Goal: Task Accomplishment & Management: Use online tool/utility

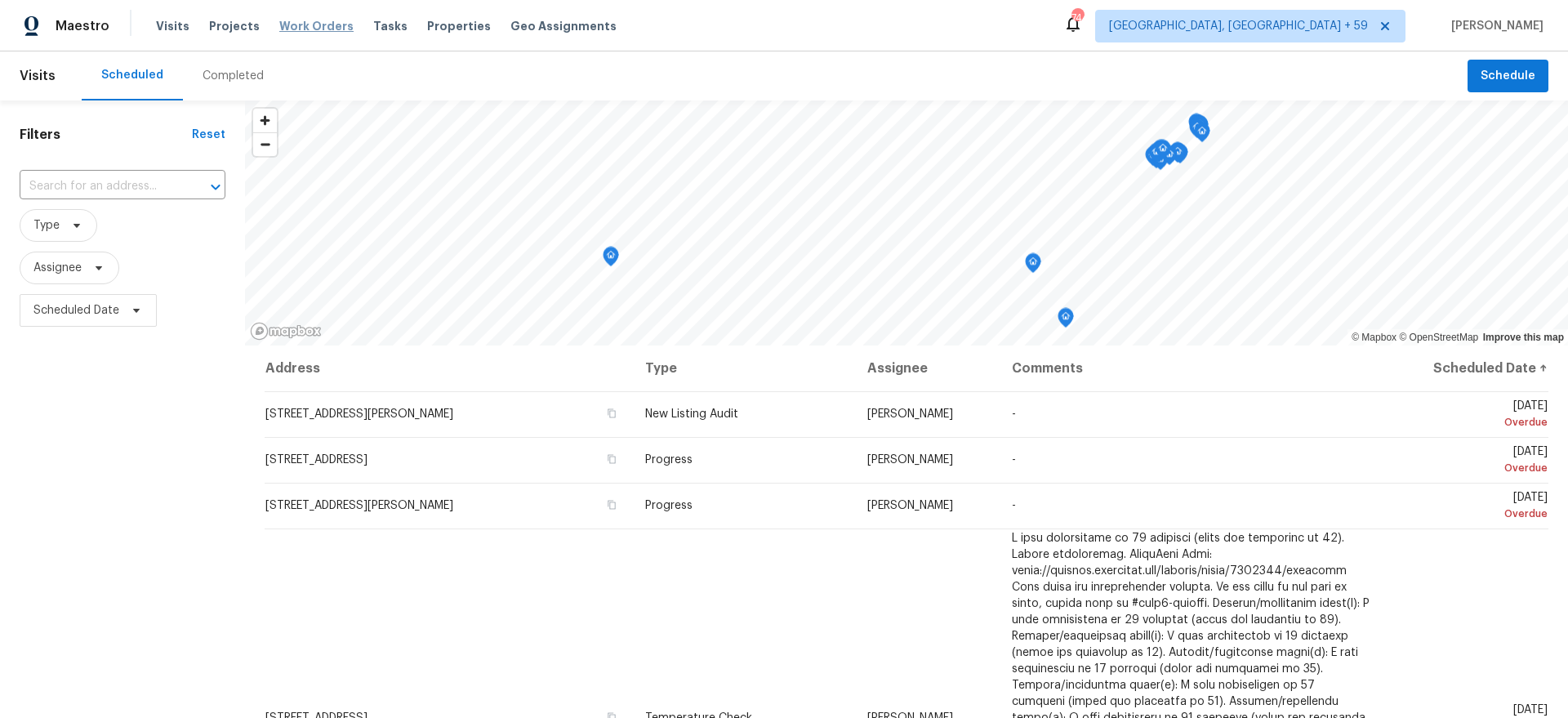
click at [298, 25] on span "Work Orders" at bounding box center [316, 26] width 75 height 17
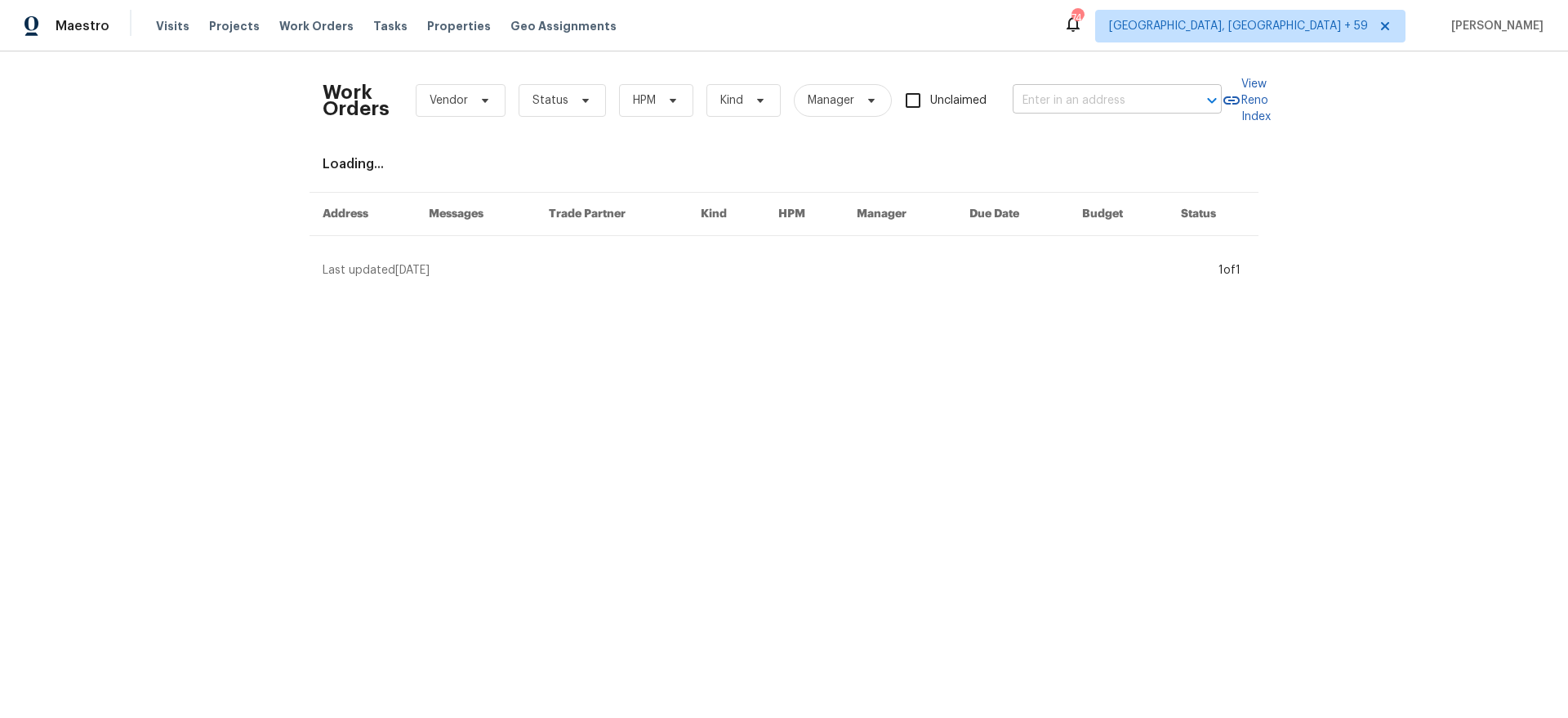
click at [1075, 108] on input "text" at bounding box center [1094, 101] width 163 height 25
paste input "[STREET_ADDRESS]"
type input "[STREET_ADDRESS]"
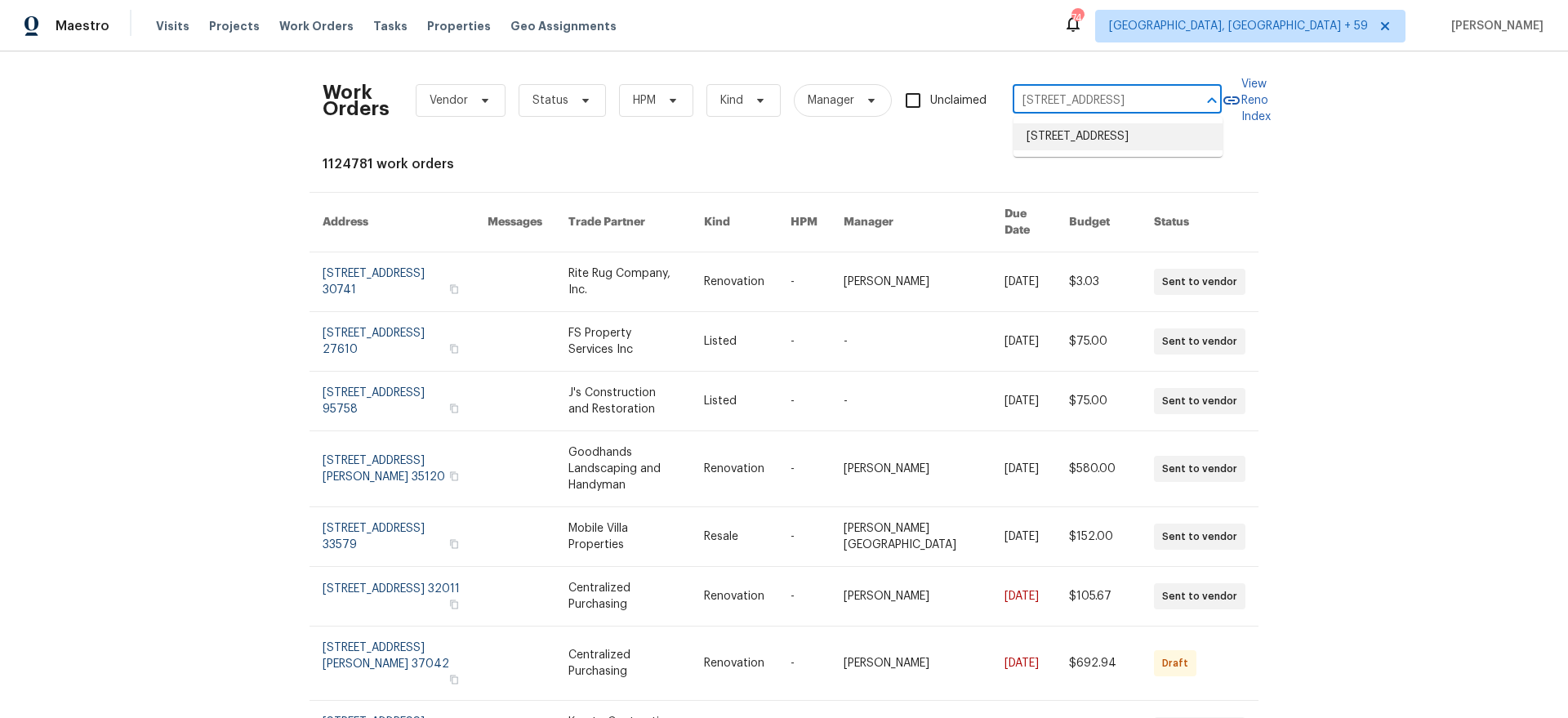
click at [1078, 134] on li "[STREET_ADDRESS]" at bounding box center [1117, 137] width 209 height 27
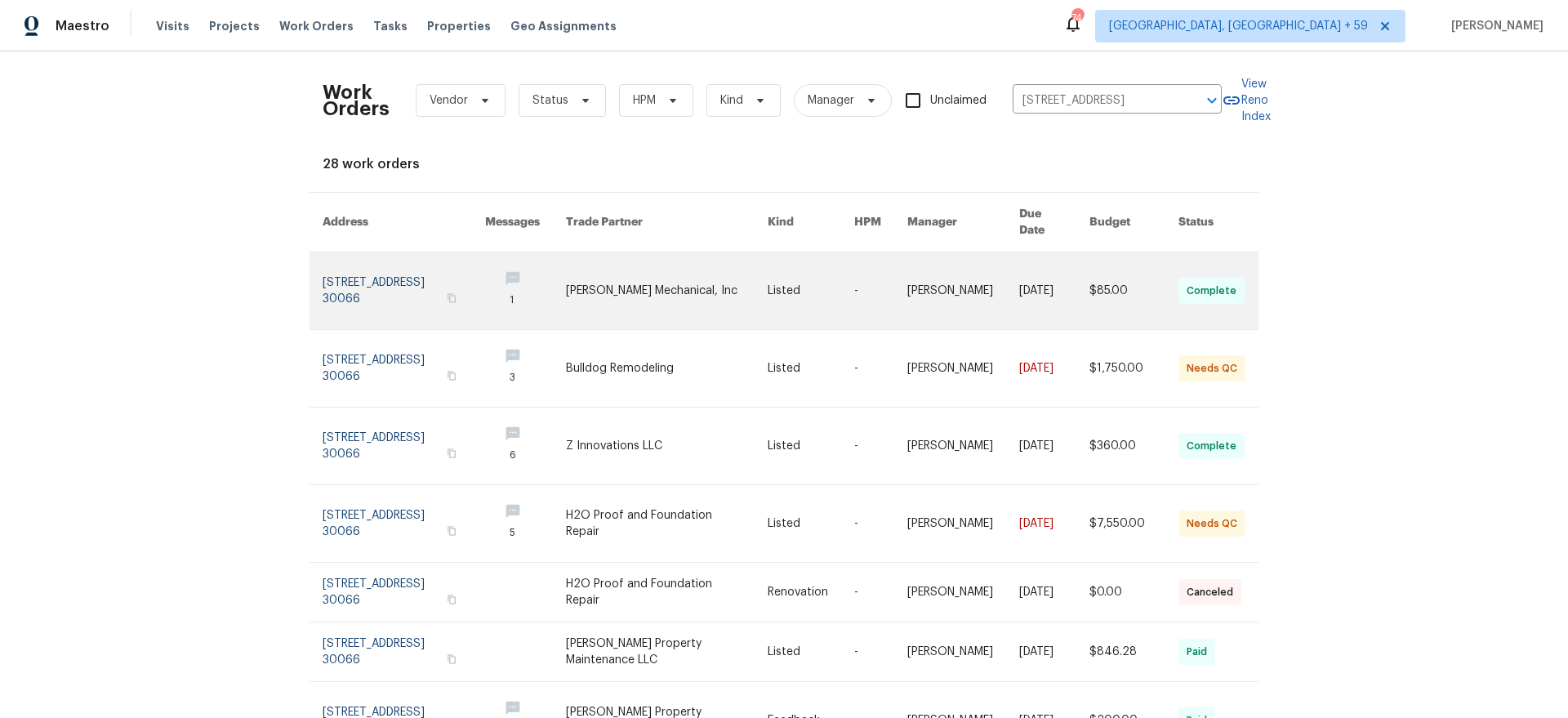
click at [424, 293] on link at bounding box center [404, 291] width 162 height 77
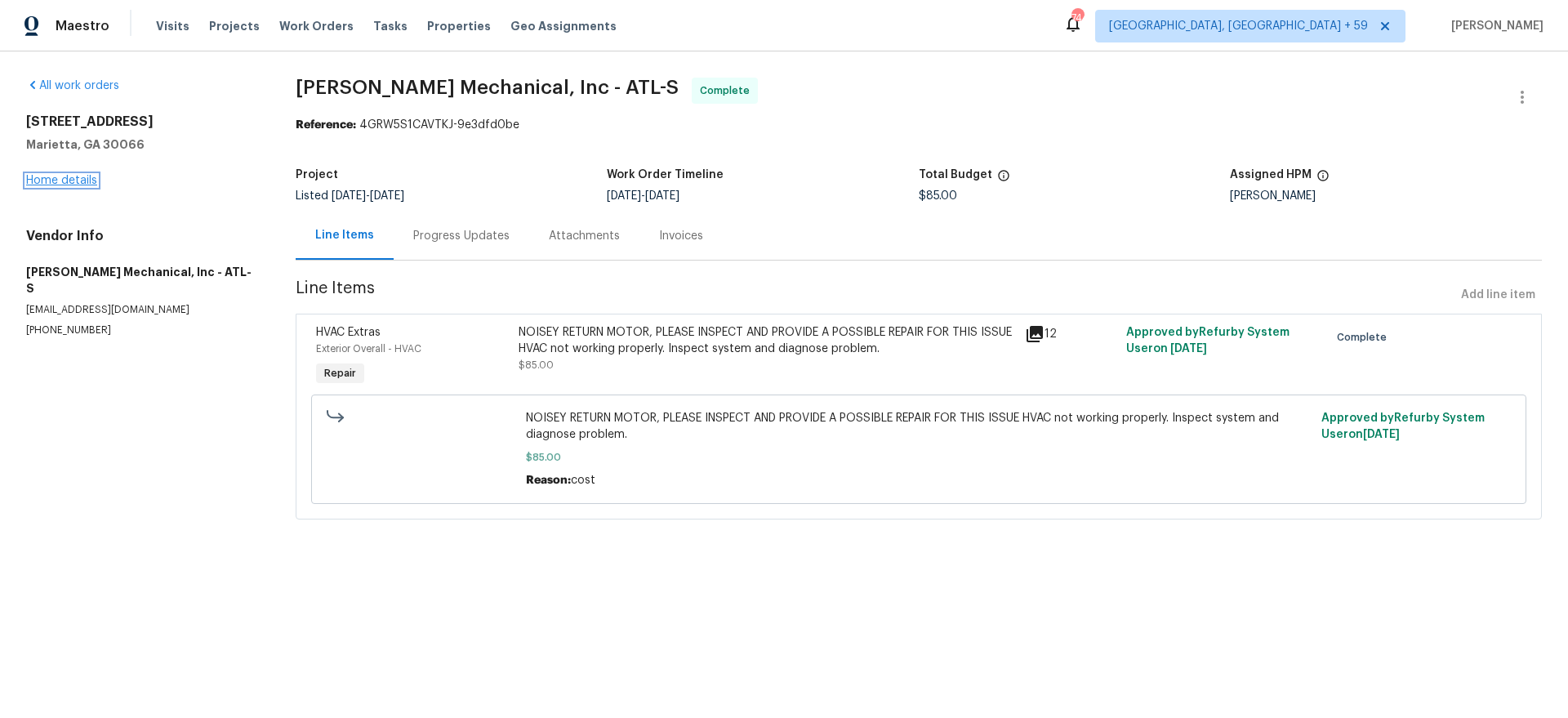
click at [47, 175] on link "Home details" at bounding box center [61, 180] width 71 height 11
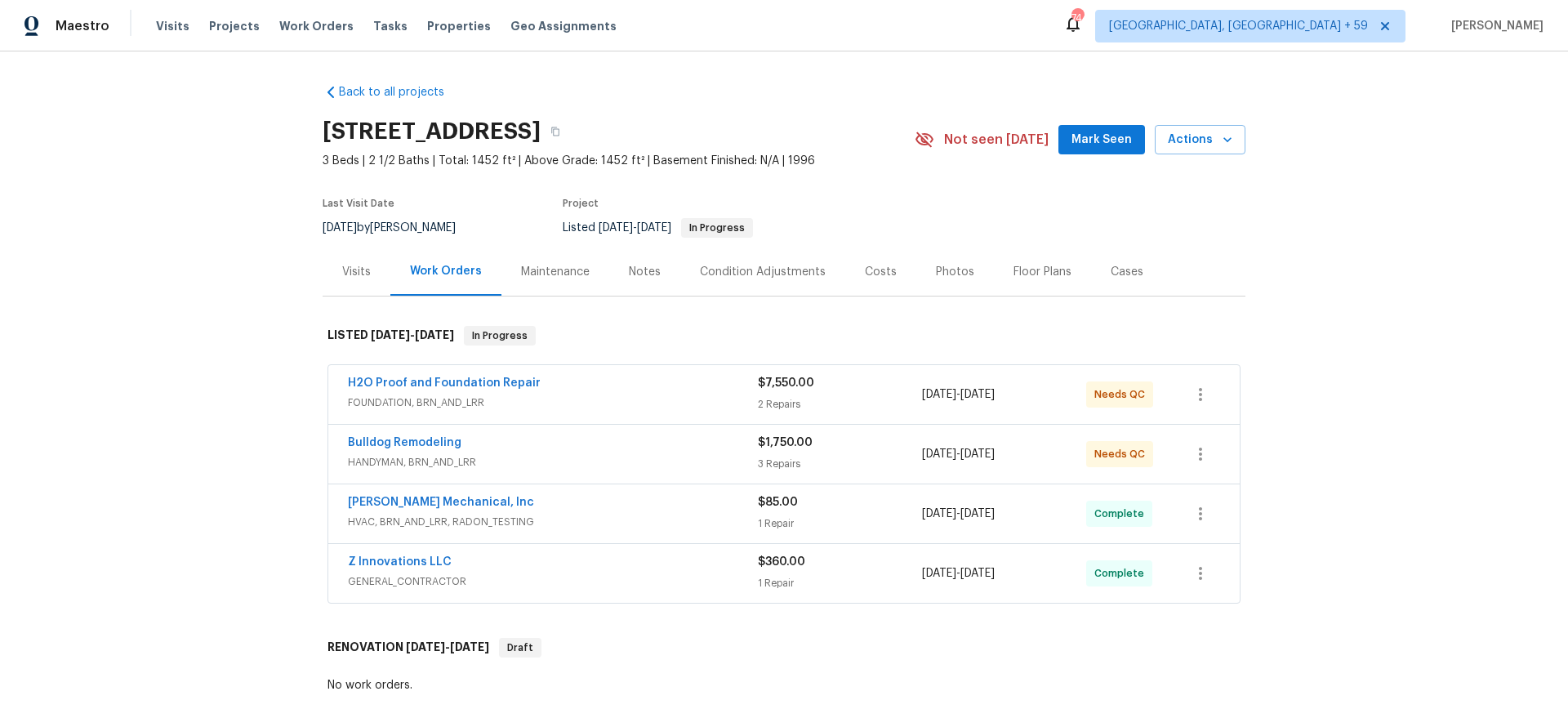
click at [580, 383] on div "H2O Proof and Foundation Repair" at bounding box center [552, 384] width 410 height 19
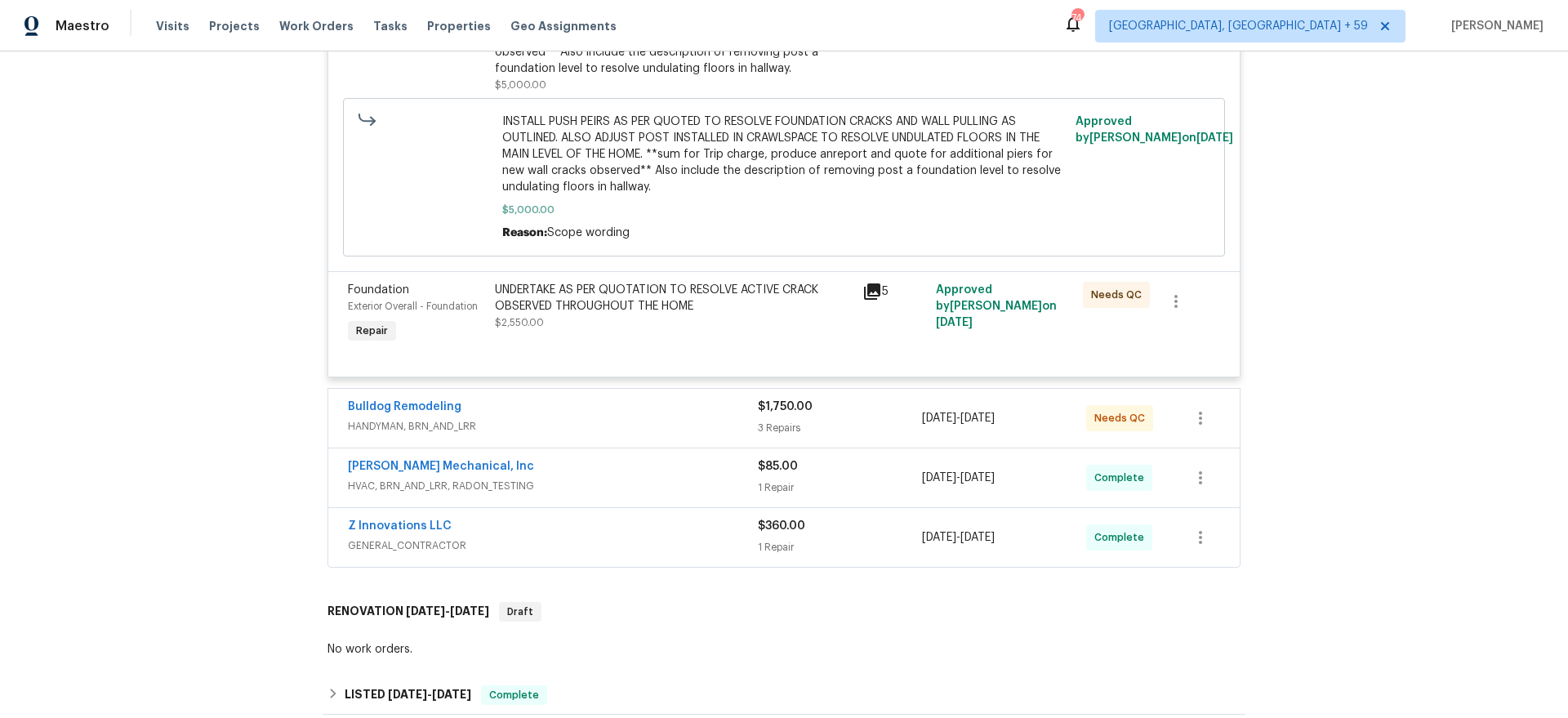
scroll to position [528, 0]
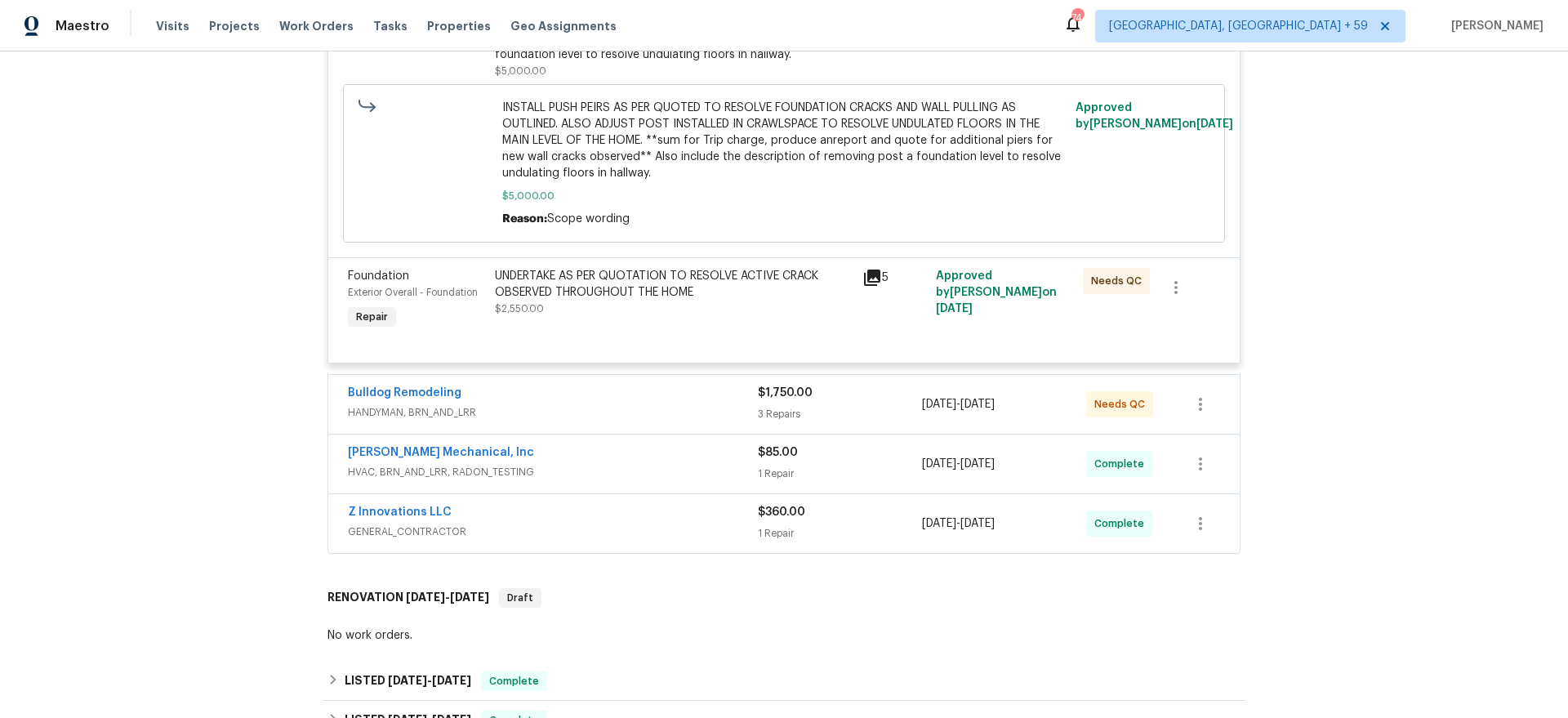
click at [625, 412] on span "HANDYMAN, BRN_AND_LRR" at bounding box center [552, 413] width 410 height 17
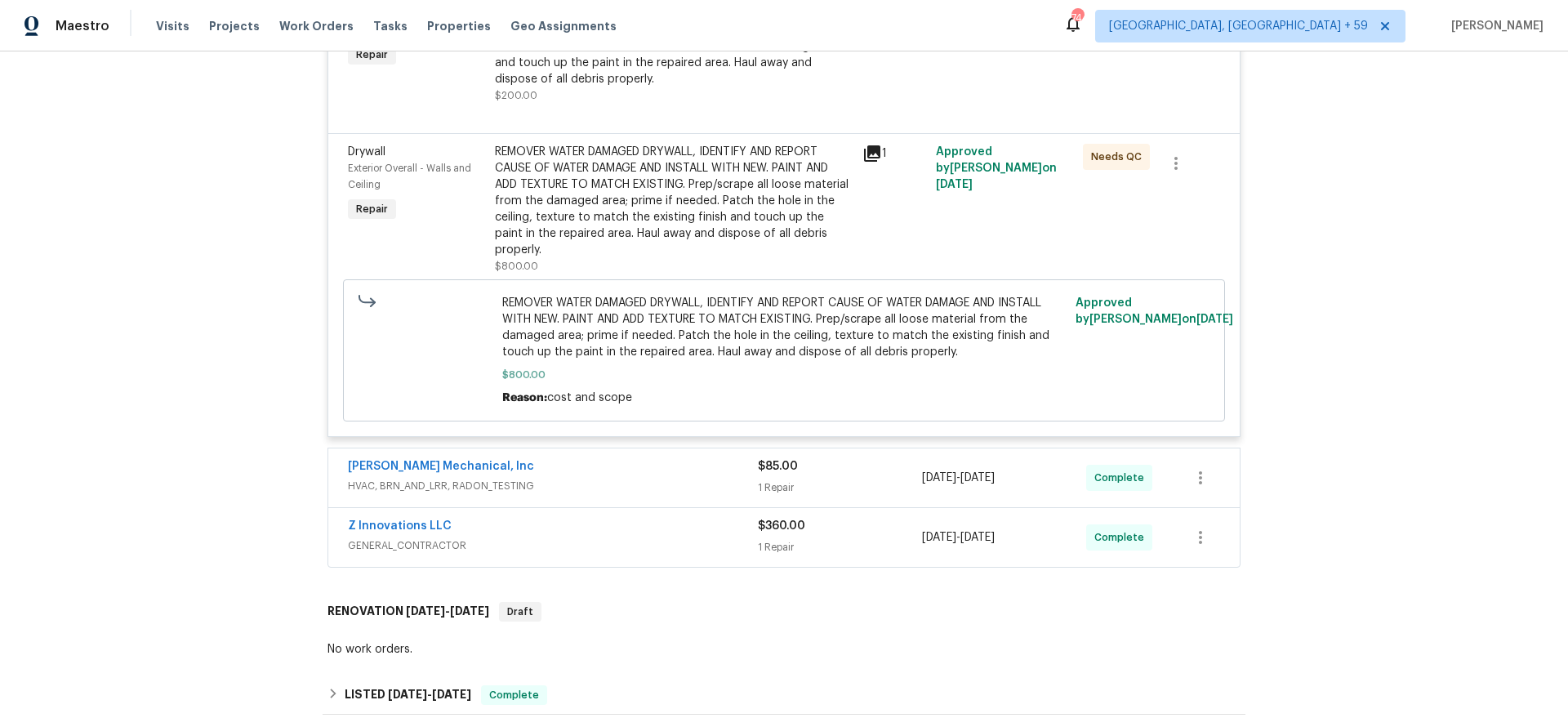
scroll to position [1271, 0]
